Goal: Find contact information: Find contact information

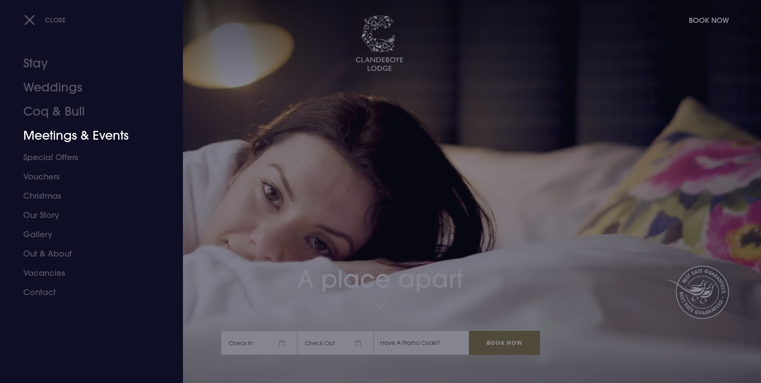
click at [67, 132] on link "Meetings & Events" at bounding box center [86, 136] width 127 height 24
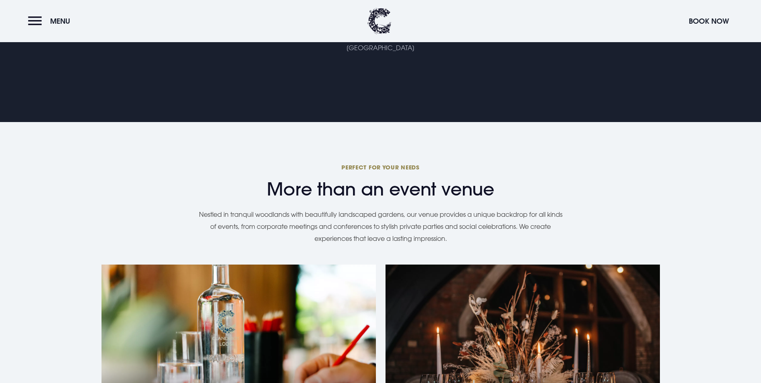
scroll to position [562, 0]
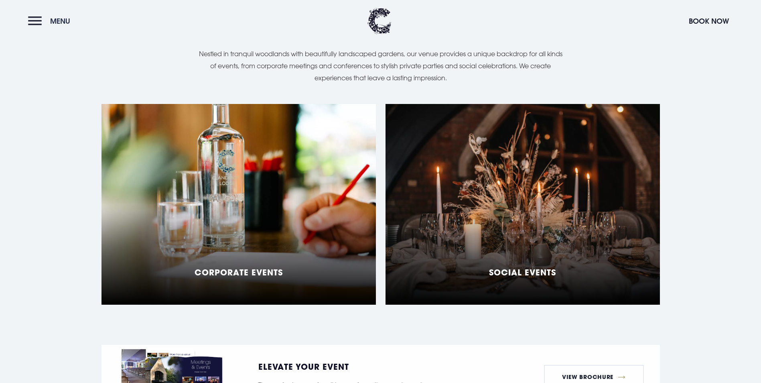
click at [37, 14] on button "Menu" at bounding box center [51, 20] width 46 height 17
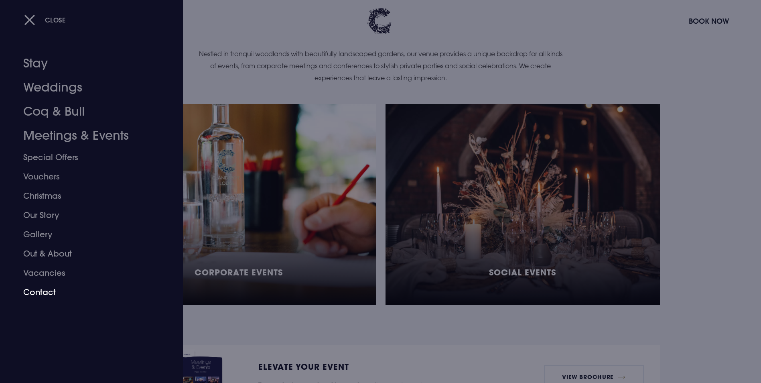
click at [36, 292] on link "Contact" at bounding box center [86, 291] width 127 height 19
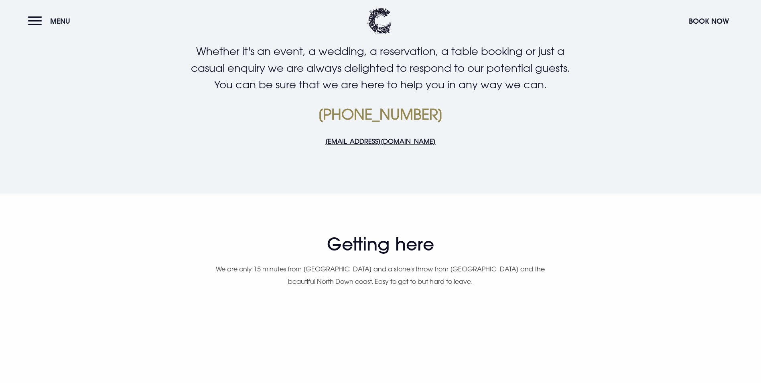
scroll to position [321, 0]
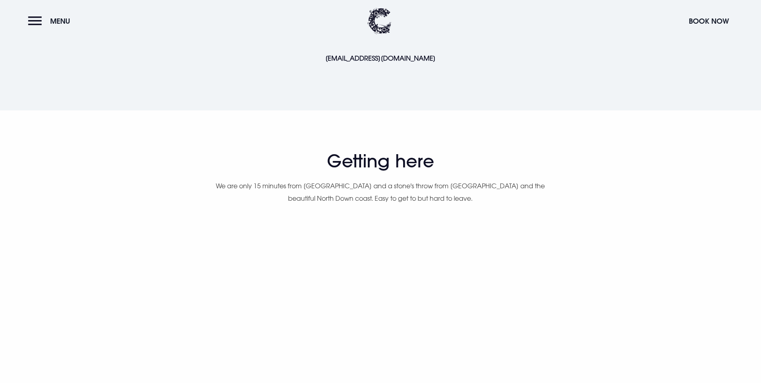
click at [365, 62] on link "[EMAIL_ADDRESS][DOMAIN_NAME]" at bounding box center [380, 58] width 110 height 8
